Goal: Task Accomplishment & Management: Manage account settings

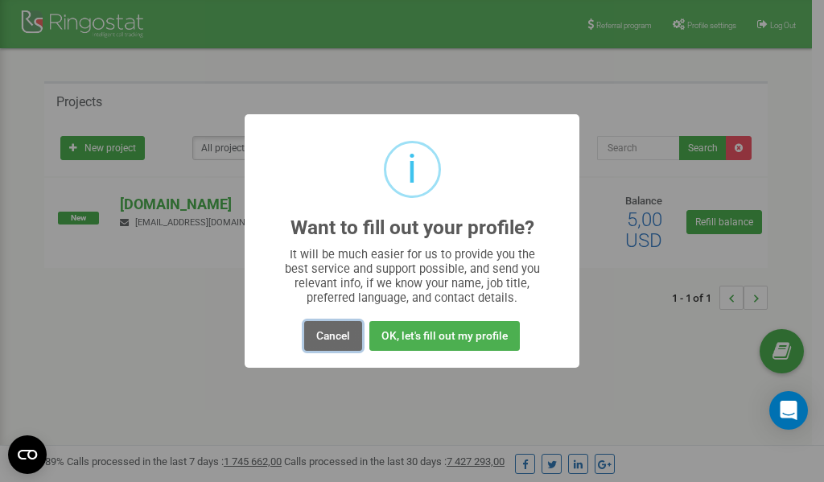
click at [337, 342] on button "Cancel" at bounding box center [333, 336] width 58 height 30
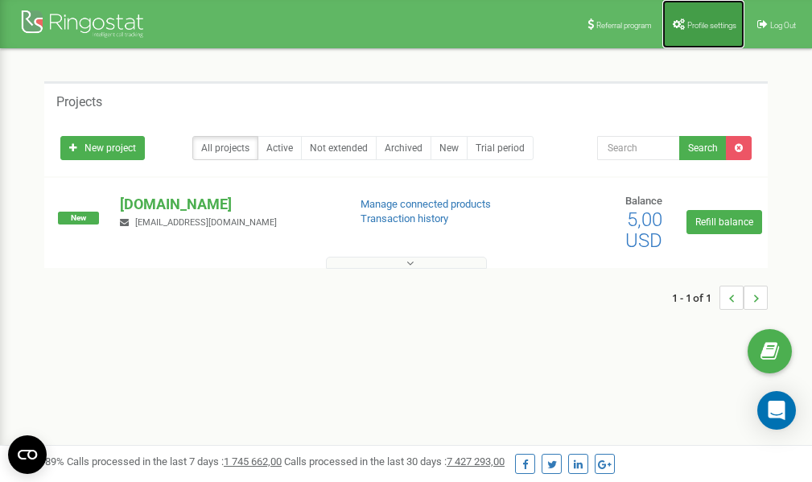
click at [709, 22] on span "Profile settings" at bounding box center [712, 25] width 49 height 9
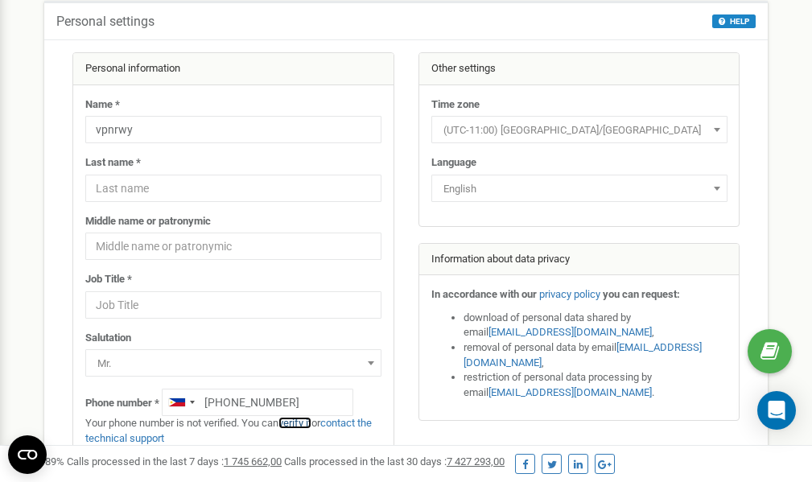
click at [304, 423] on link "verify it" at bounding box center [295, 423] width 33 height 12
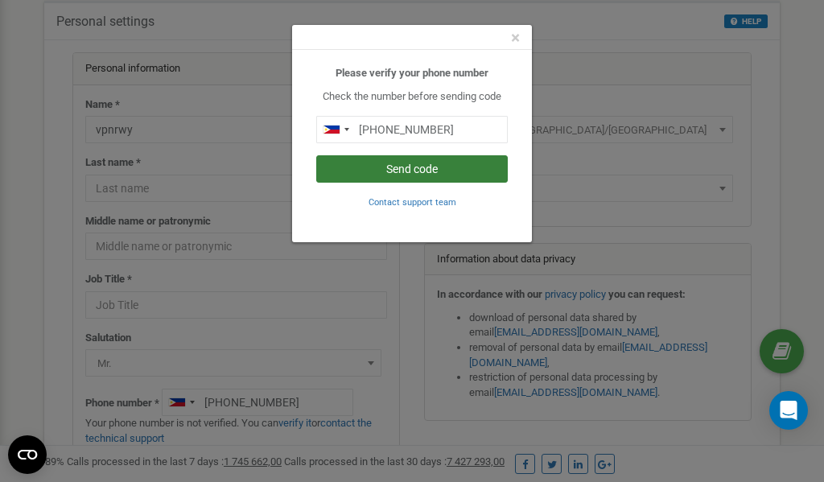
click at [379, 165] on button "Send code" at bounding box center [412, 168] width 192 height 27
